Goal: Task Accomplishment & Management: Use online tool/utility

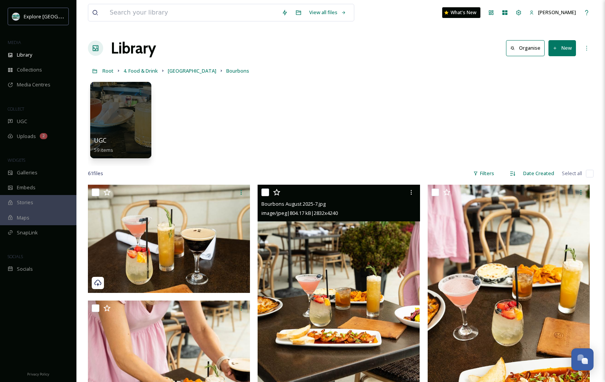
scroll to position [1426, 0]
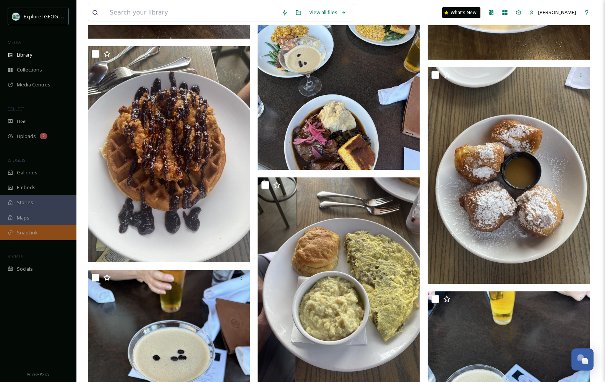
click at [37, 232] on span "SnapLink" at bounding box center [27, 232] width 21 height 7
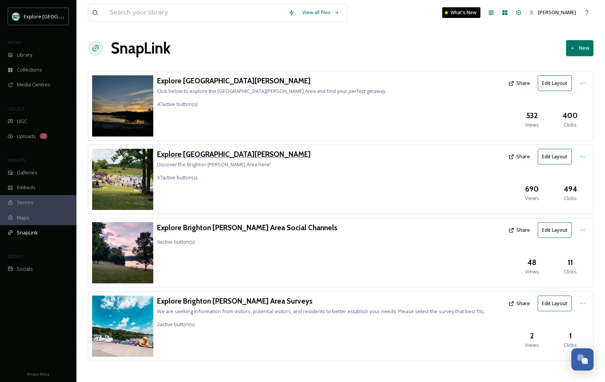
click at [203, 156] on h3 "Explore [GEOGRAPHIC_DATA][PERSON_NAME]" at bounding box center [234, 154] width 154 height 11
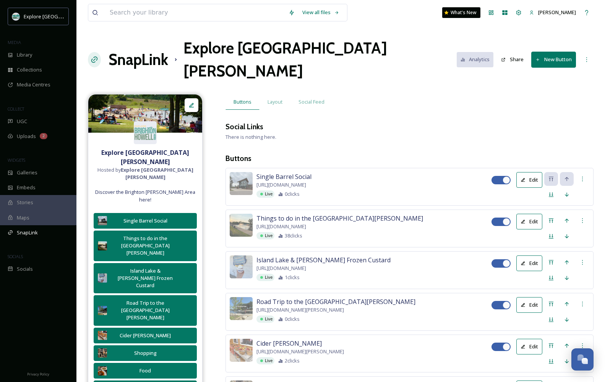
click at [556, 52] on button "New Button" at bounding box center [553, 60] width 45 height 16
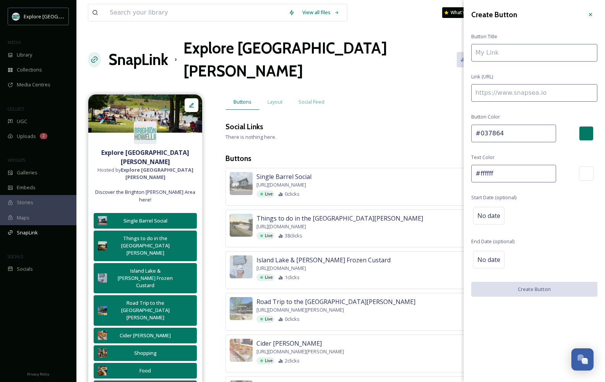
click at [494, 96] on input at bounding box center [534, 93] width 126 height 18
paste input "[URL][DOMAIN_NAME][PERSON_NAME][PERSON_NAME]"
type input "[URL][DOMAIN_NAME][PERSON_NAME][PERSON_NAME]"
click at [491, 55] on input "To enrich screen reader interactions, please activate Accessibility in Grammarl…" at bounding box center [534, 53] width 126 height 18
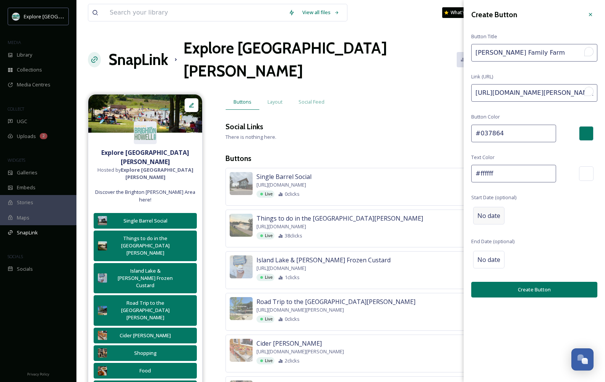
type input "[PERSON_NAME] Family Farm"
click at [493, 217] on span "No date" at bounding box center [488, 215] width 23 height 9
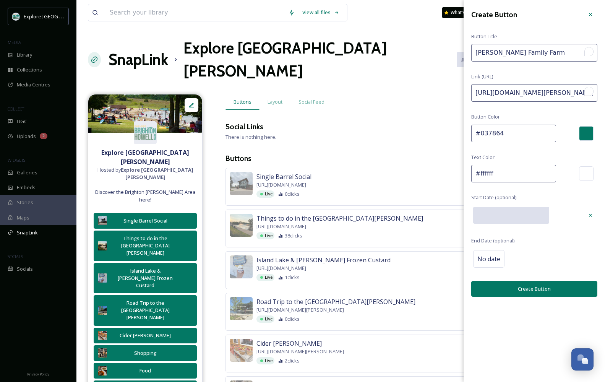
click at [496, 214] on input "text" at bounding box center [511, 215] width 76 height 17
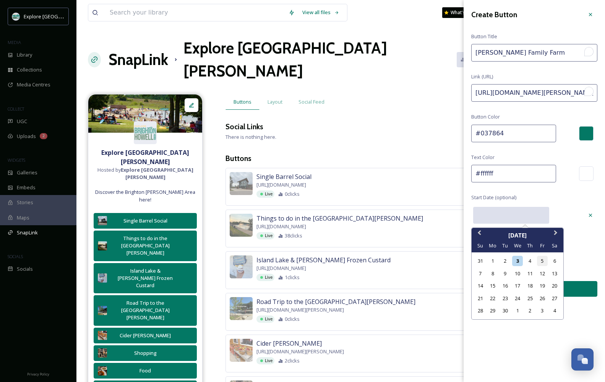
click at [540, 259] on div "5" at bounding box center [542, 261] width 10 height 10
type input "[DATE]"
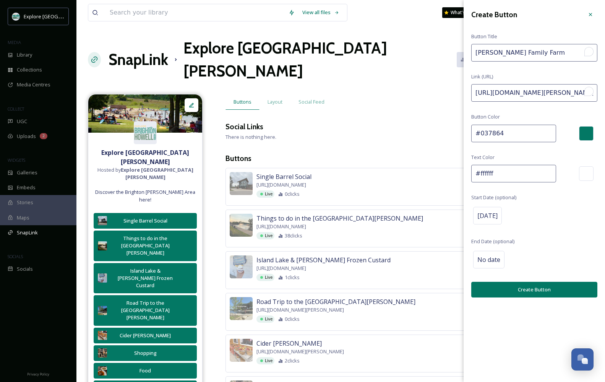
click at [489, 286] on button "Create Button" at bounding box center [534, 290] width 126 height 16
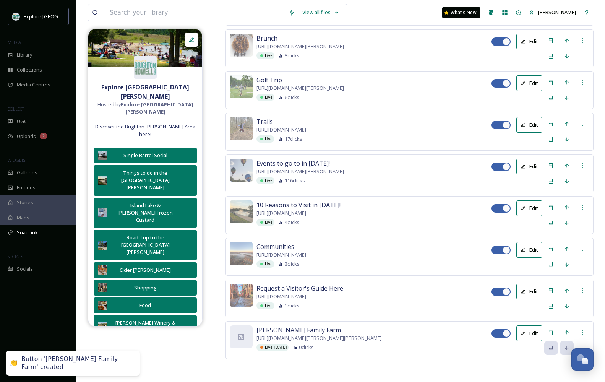
scroll to position [1517, 0]
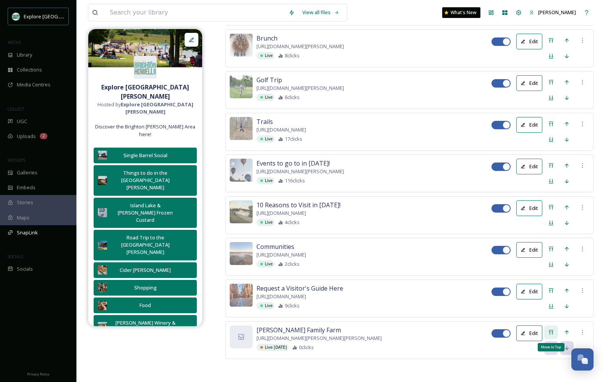
click at [548, 329] on icon at bounding box center [551, 332] width 6 height 6
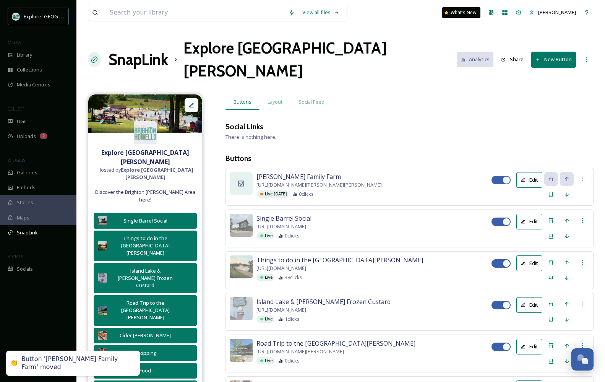
scroll to position [0, 0]
click at [237, 172] on div at bounding box center [241, 183] width 23 height 23
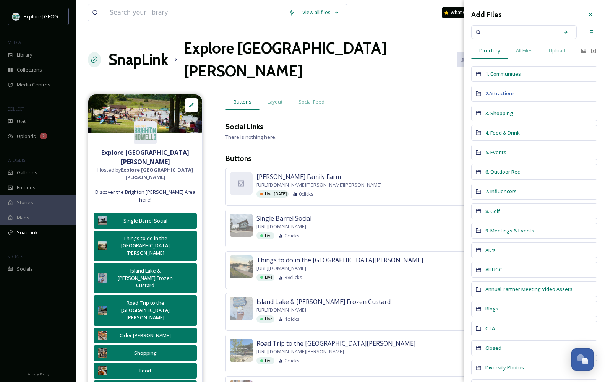
click at [500, 94] on span "2.Attractions" at bounding box center [499, 93] width 29 height 7
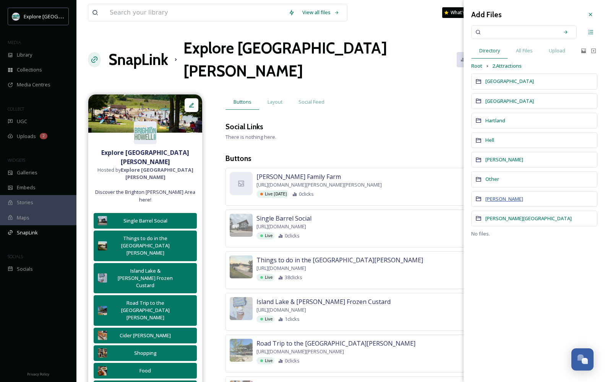
click at [497, 198] on span "[PERSON_NAME]" at bounding box center [504, 198] width 38 height 7
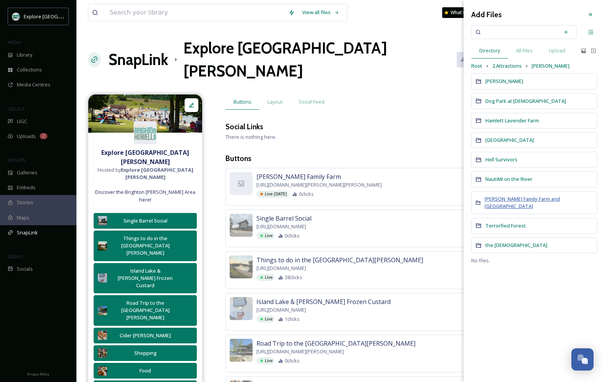
click at [498, 199] on span "[PERSON_NAME] Family Farm and [GEOGRAPHIC_DATA]" at bounding box center [522, 202] width 75 height 14
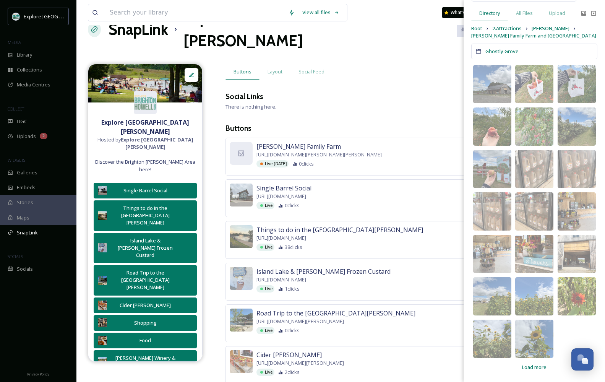
scroll to position [32, 0]
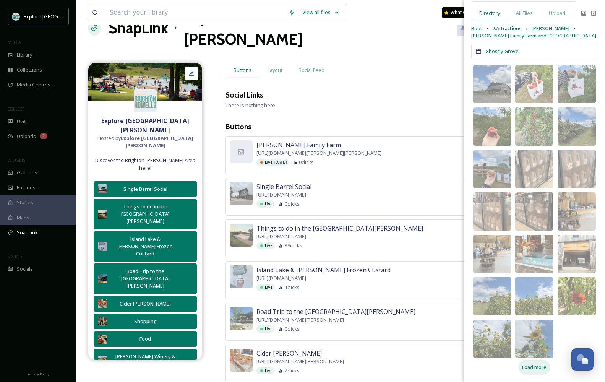
click at [527, 369] on span "Load more" at bounding box center [534, 366] width 24 height 7
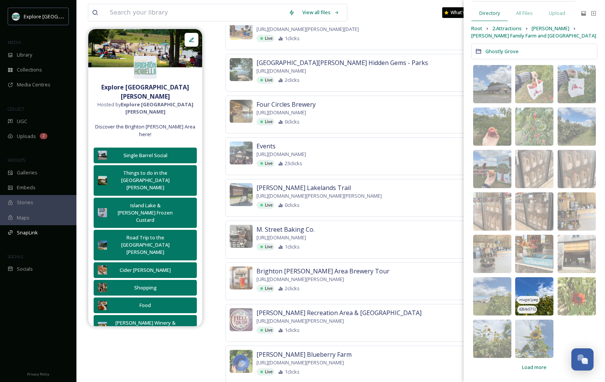
scroll to position [687, 0]
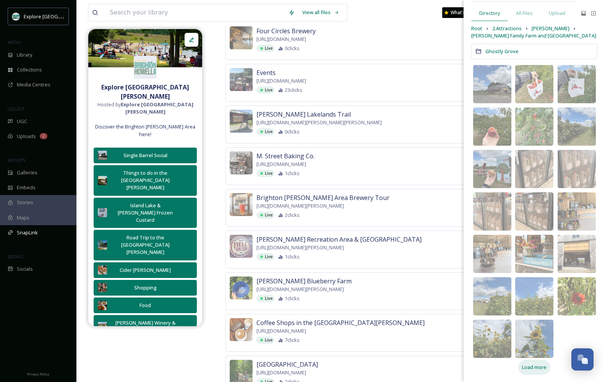
click at [535, 367] on span "Load more" at bounding box center [534, 366] width 24 height 7
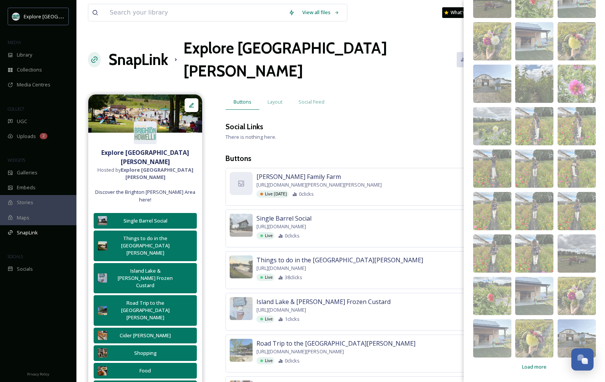
scroll to position [589, 0]
click at [493, 46] on span "image/heic" at bounding box center [485, 44] width 19 height 5
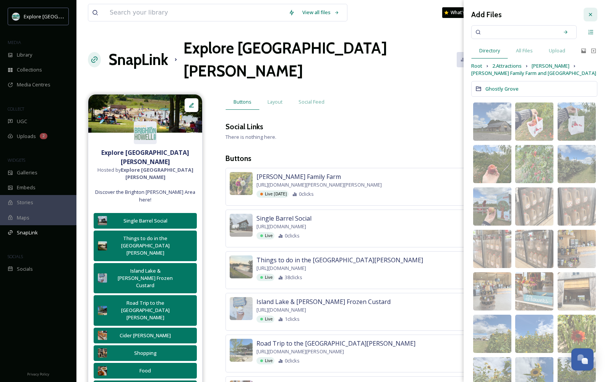
scroll to position [0, 0]
click at [587, 16] on div at bounding box center [590, 15] width 14 height 14
